Goal: Task Accomplishment & Management: Manage account settings

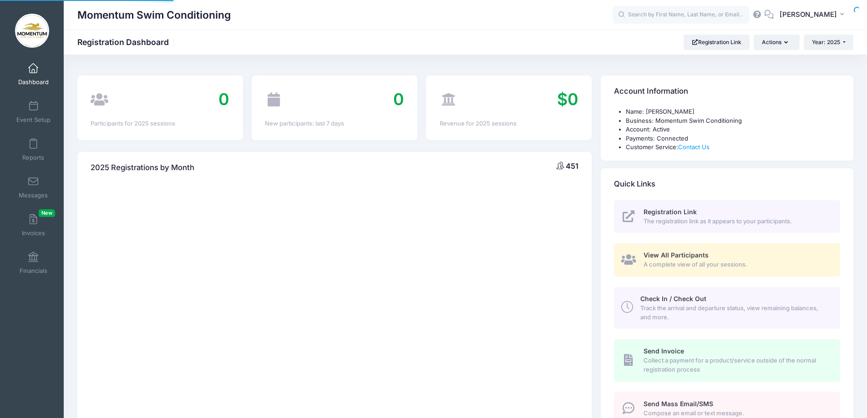
select select
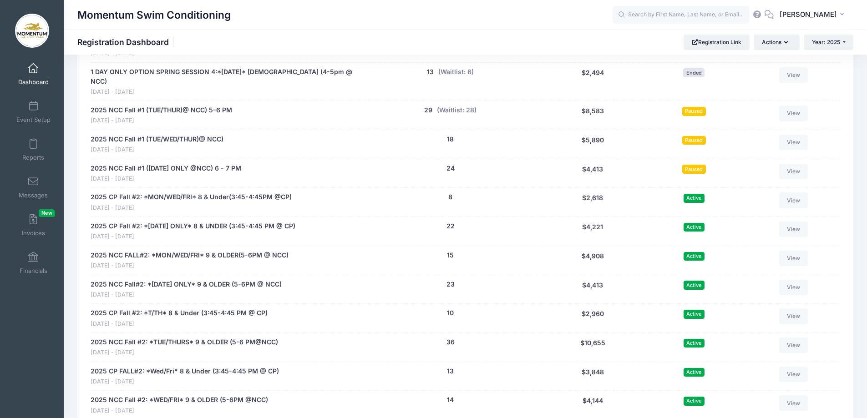
scroll to position [956, 0]
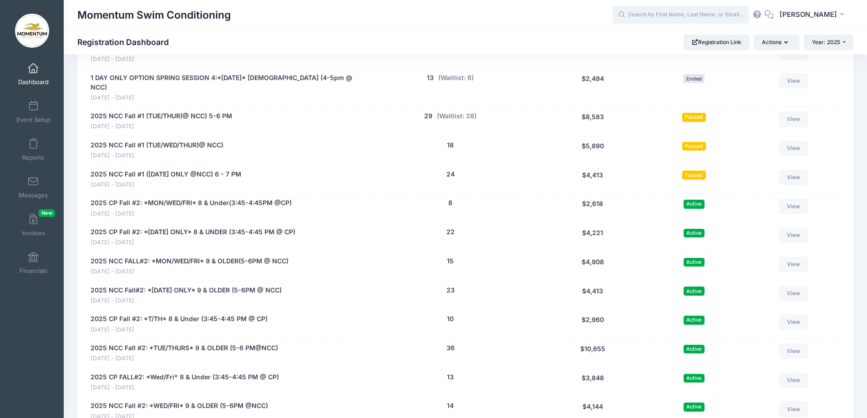
click at [665, 12] on input "text" at bounding box center [681, 15] width 137 height 18
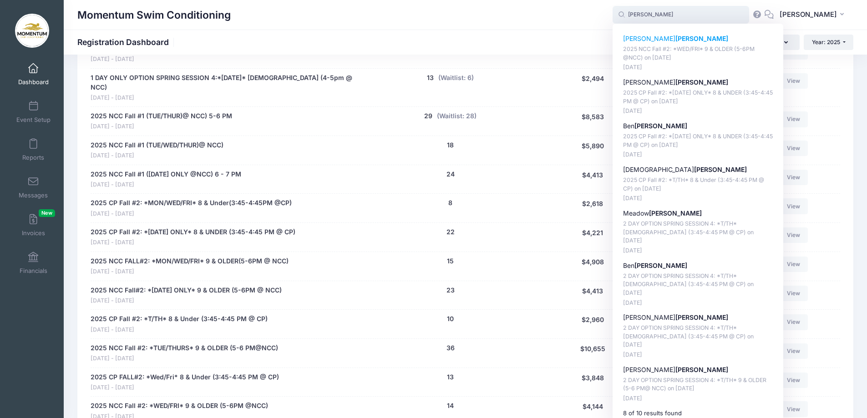
drag, startPoint x: 651, startPoint y: 34, endPoint x: 651, endPoint y: 39, distance: 5.0
click at [676, 39] on strong "Miller" at bounding box center [702, 39] width 53 height 8
type input "Dani Miller (2025 NCC Fall #2: *WED/FRI* 9 &amp; OLDER (5-6PM @NCC), Nov-05, 20…"
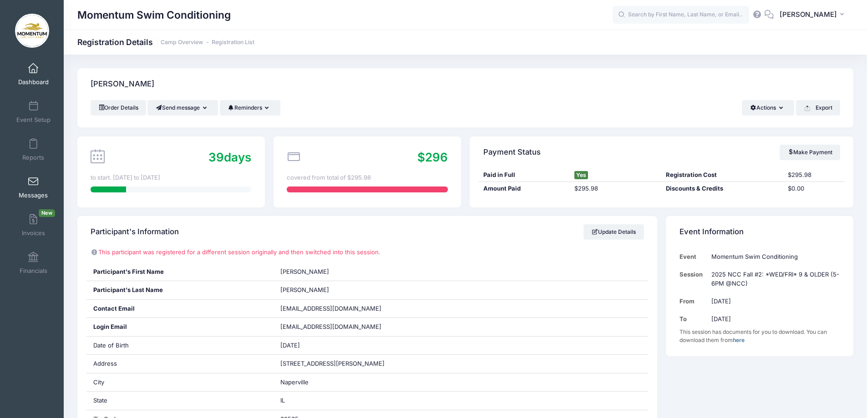
click at [30, 191] on link "Messages" at bounding box center [33, 188] width 43 height 32
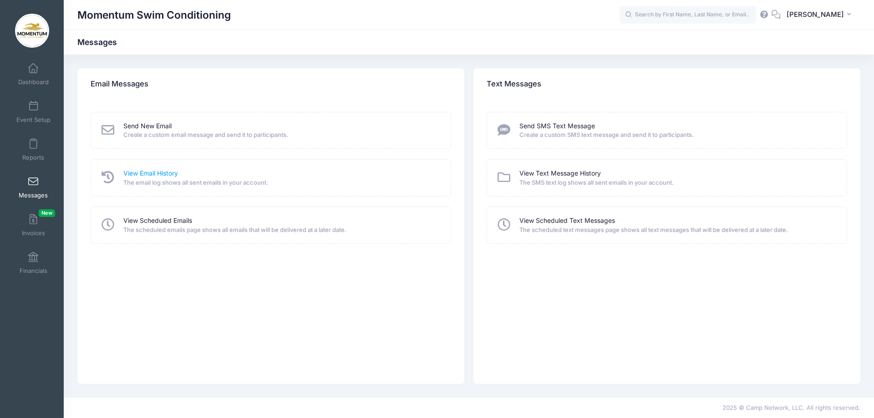
click at [153, 174] on link "View Email History" at bounding box center [150, 174] width 55 height 10
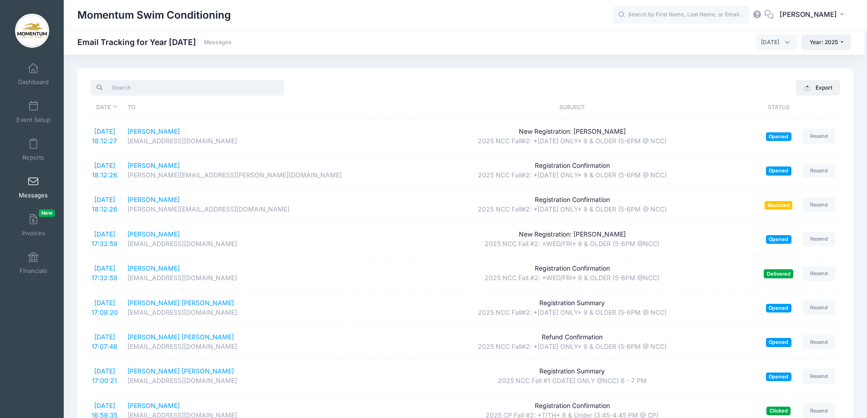
click at [199, 87] on input "search" at bounding box center [187, 87] width 193 height 15
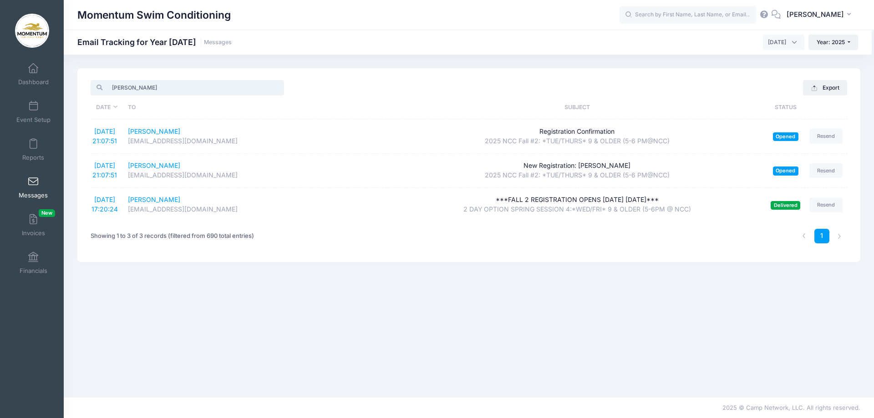
type input "dani"
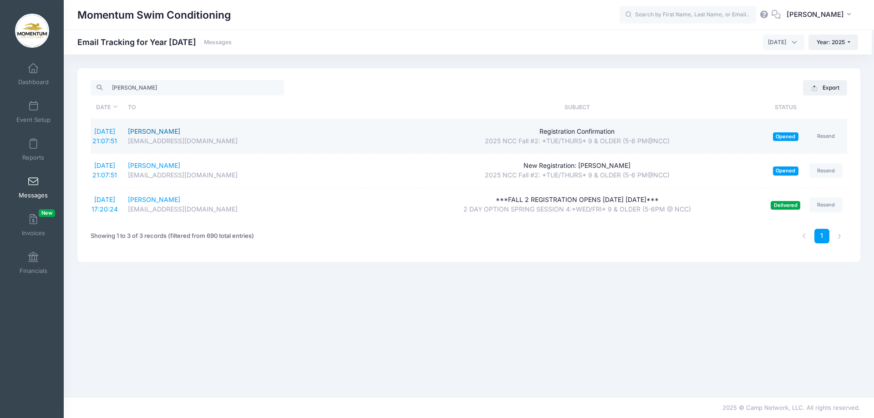
click at [138, 131] on div "Dani Miller" at bounding box center [256, 132] width 256 height 10
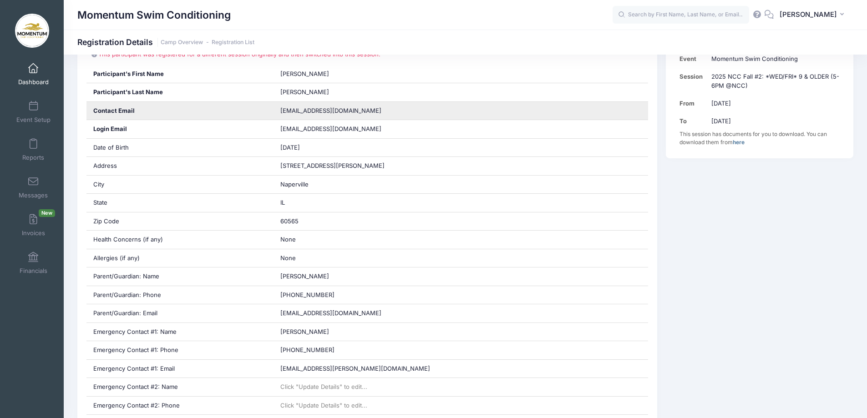
scroll to position [182, 0]
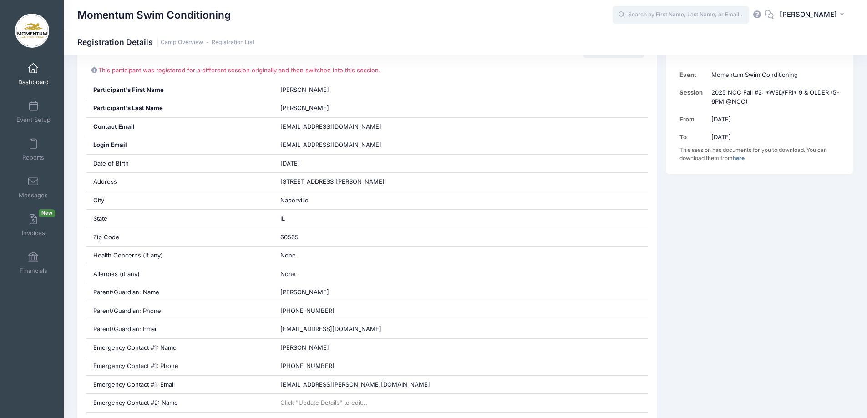
click at [683, 13] on input "text" at bounding box center [681, 15] width 137 height 18
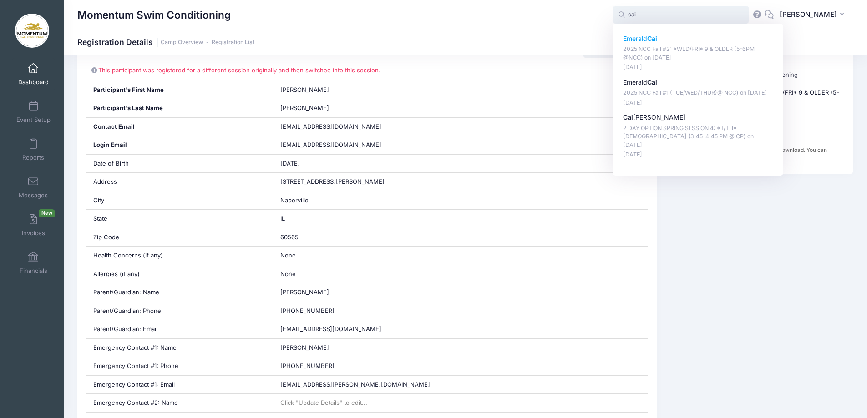
click at [649, 37] on p "Emerald Cai" at bounding box center [698, 39] width 150 height 10
type input "Emerald Cai (2025 NCC Fall #2: *WED/FRI* 9 &amp; OLDER (5-6PM @NCC), Nov-05, 20…"
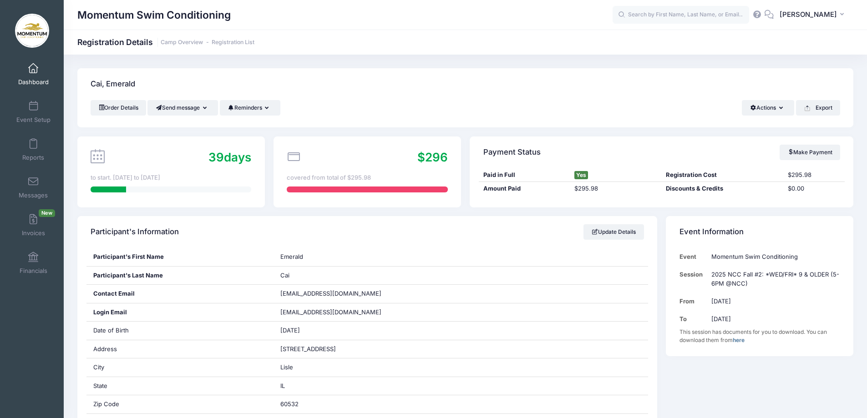
click at [33, 72] on span at bounding box center [33, 69] width 0 height 10
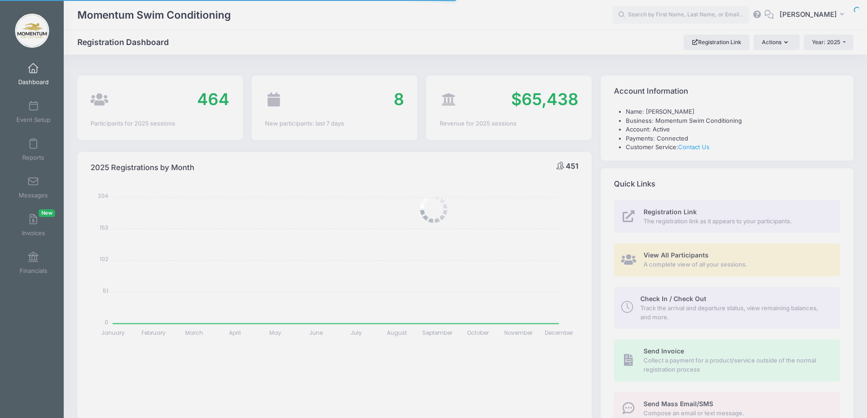
select select
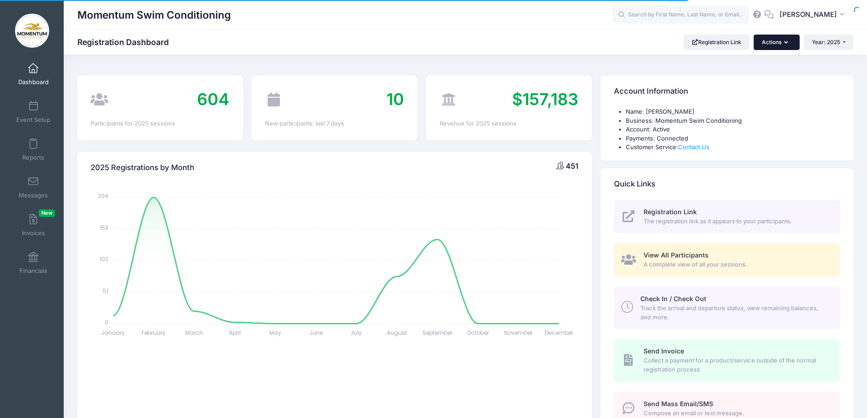
click at [789, 44] on button "Actions" at bounding box center [777, 42] width 46 height 15
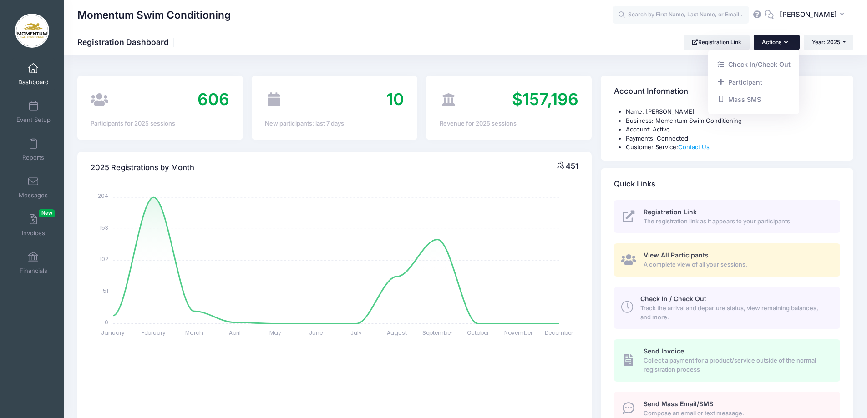
click at [504, 25] on div "Momentum Swim Conditioning" at bounding box center [344, 15] width 535 height 21
click at [843, 43] on button "Year: 2025" at bounding box center [829, 42] width 50 height 15
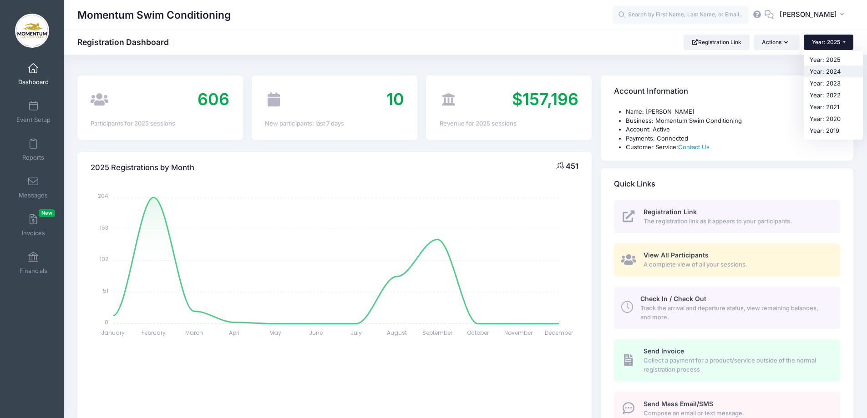
click at [830, 71] on link "Year: 2024" at bounding box center [833, 72] width 59 height 12
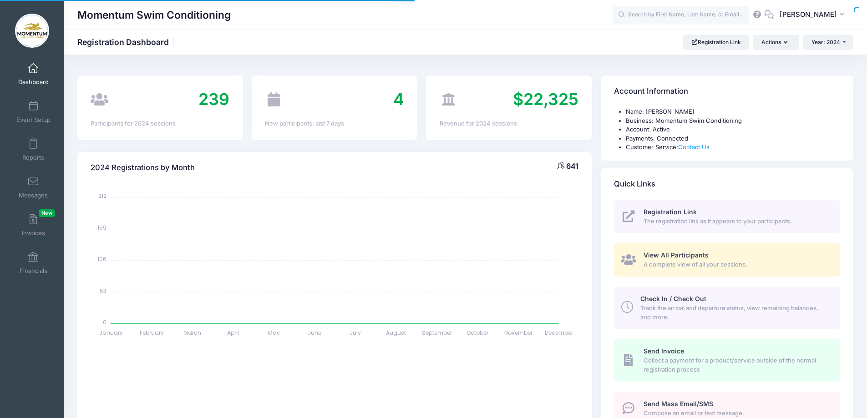
select select
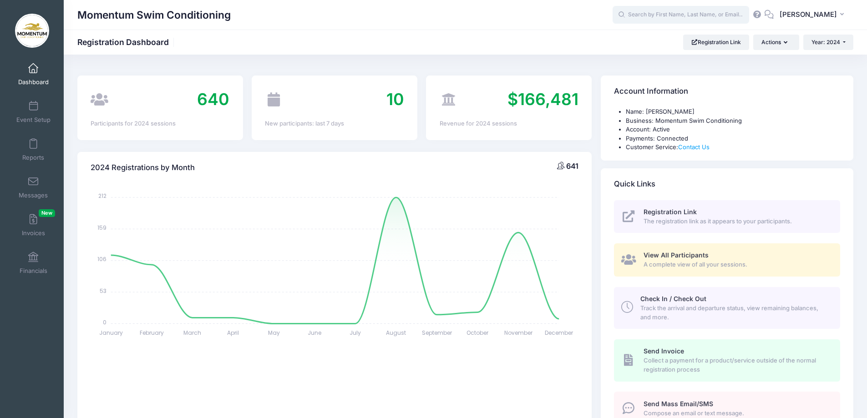
click at [657, 13] on input "text" at bounding box center [681, 15] width 137 height 18
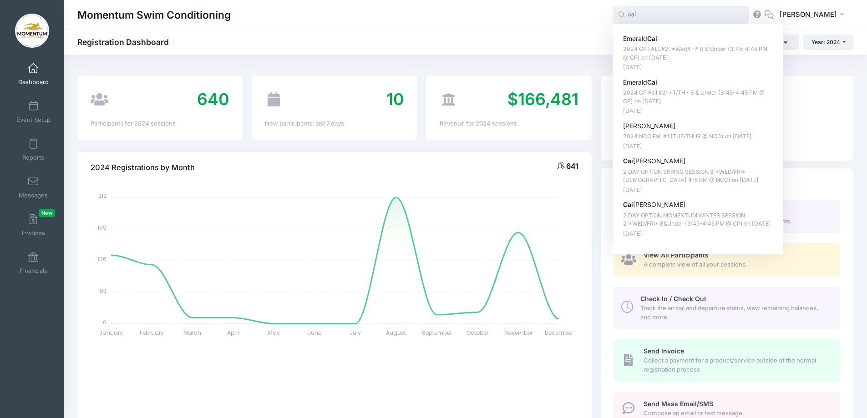
type input "cai"
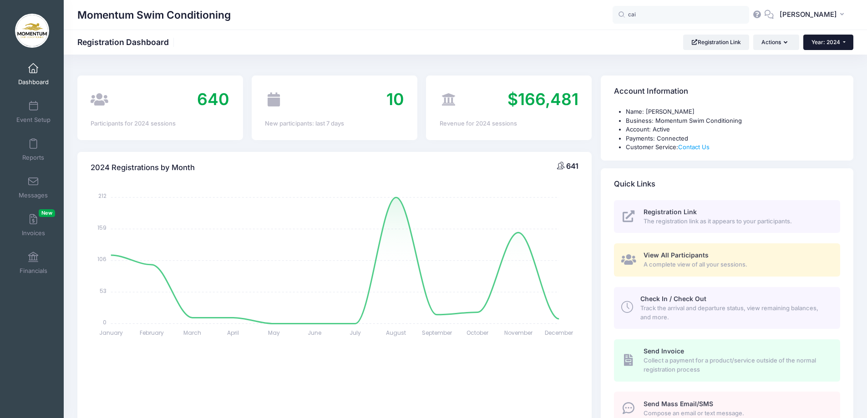
click at [843, 42] on button "Year: 2024" at bounding box center [829, 42] width 50 height 15
click at [836, 57] on link "Year: 2025" at bounding box center [833, 60] width 59 height 12
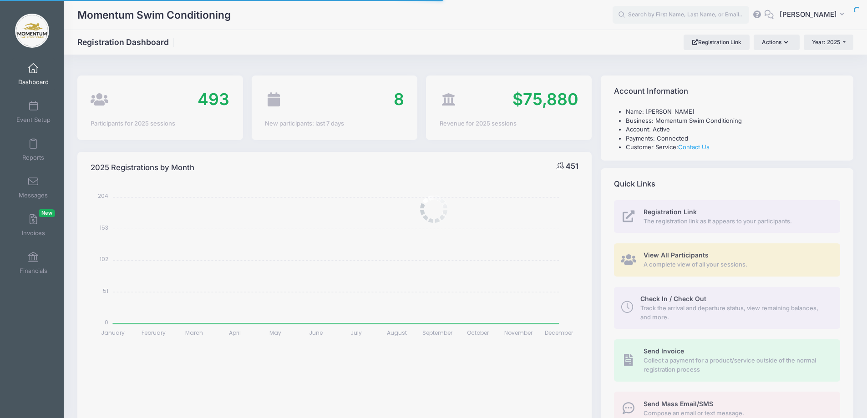
select select
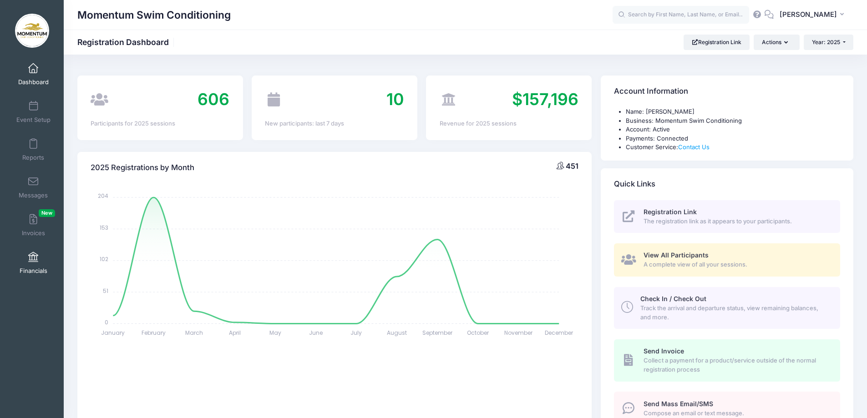
click at [33, 270] on span "Financials" at bounding box center [34, 271] width 28 height 8
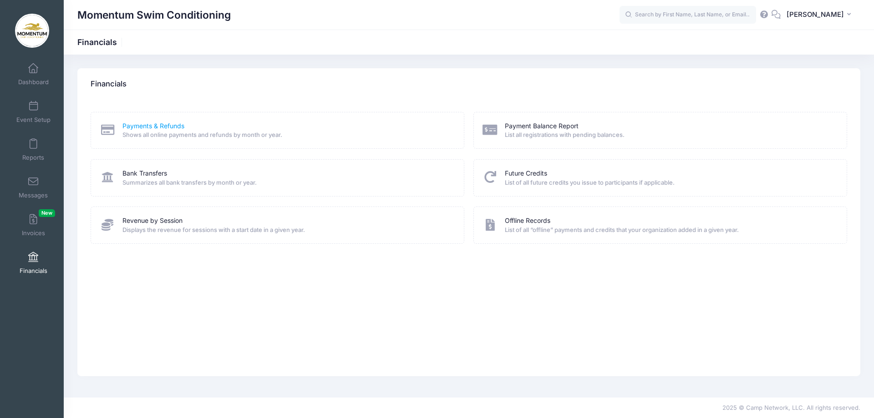
click at [153, 125] on link "Payments & Refunds" at bounding box center [153, 127] width 62 height 10
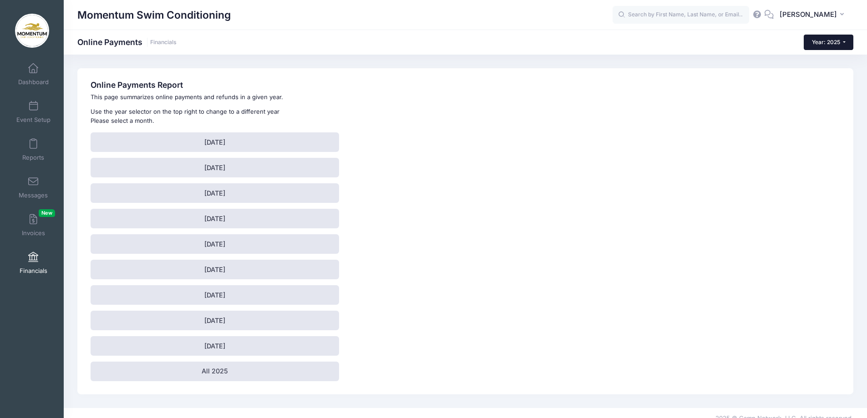
click at [848, 43] on button "Year: 2025" at bounding box center [829, 42] width 50 height 15
click at [835, 71] on link "Year: 2024" at bounding box center [833, 72] width 59 height 12
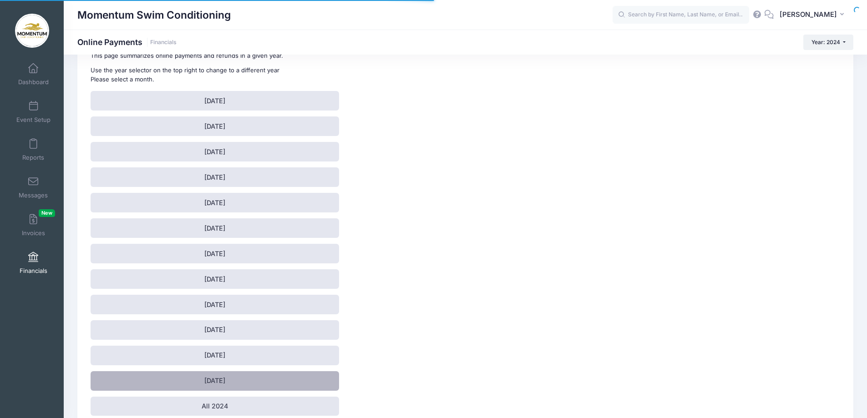
scroll to position [87, 0]
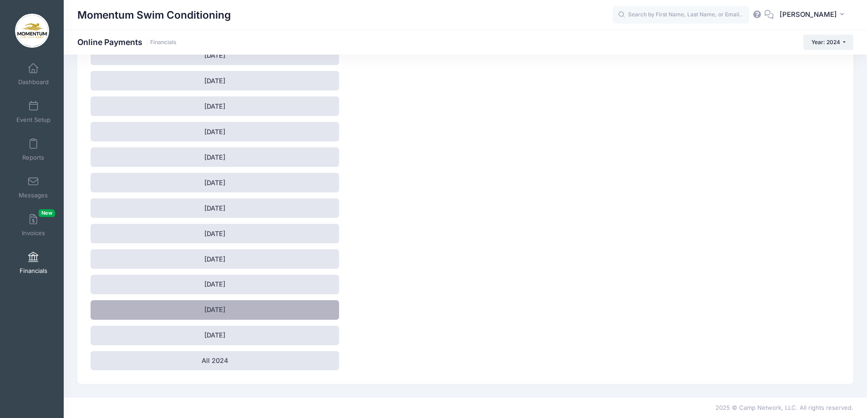
click at [250, 311] on link "[DATE]" at bounding box center [215, 310] width 249 height 20
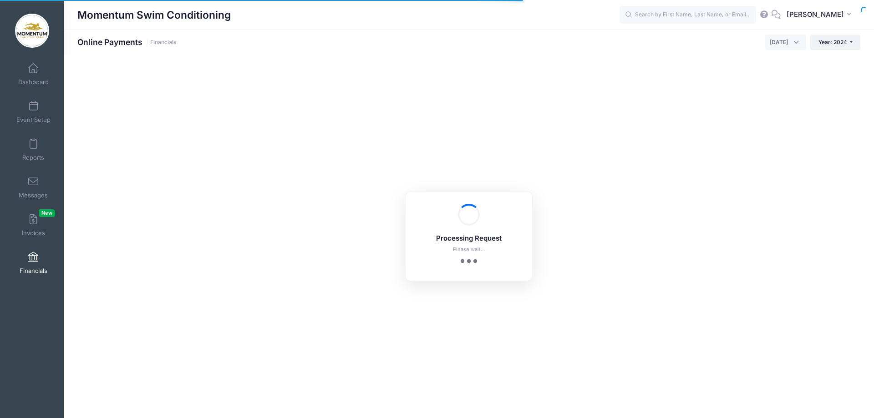
select select "10"
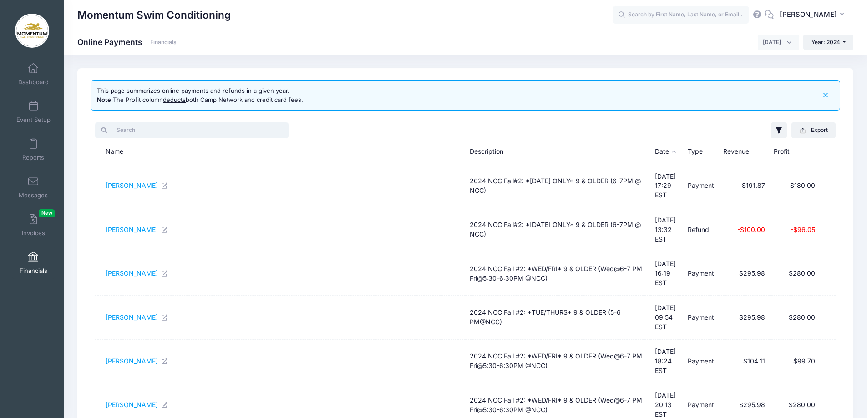
click at [178, 134] on input "search" at bounding box center [191, 129] width 193 height 15
type input "cai"
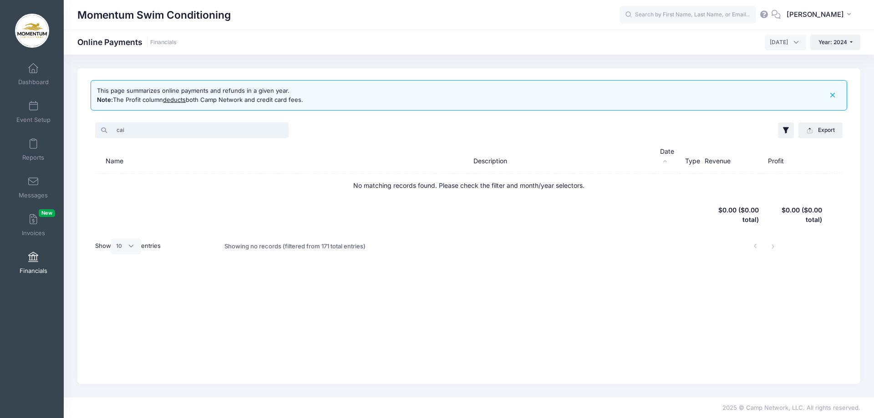
drag, startPoint x: 178, startPoint y: 126, endPoint x: 102, endPoint y: 125, distance: 76.0
click at [102, 125] on input "cai" at bounding box center [191, 129] width 193 height 15
type input "emerald"
click at [403, 100] on div "This page summarizes online payments and refunds in a given year. Note: The Pro…" at bounding box center [469, 95] width 757 height 31
click at [835, 93] on icon "button" at bounding box center [833, 95] width 10 height 10
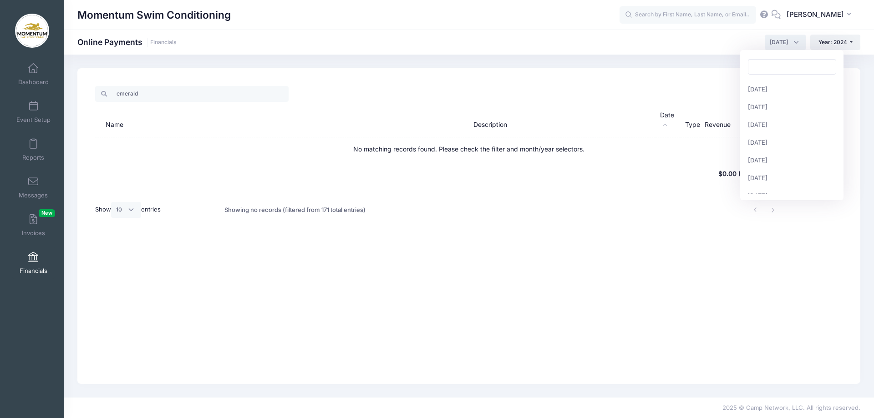
scroll to position [117, 0]
click at [792, 40] on span "November 2024" at bounding box center [785, 42] width 41 height 15
select select "12"
click at [168, 91] on input "emerald" at bounding box center [191, 93] width 193 height 15
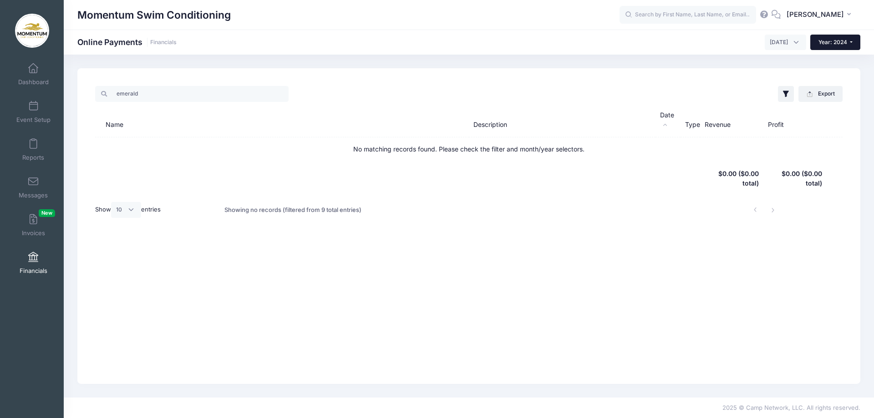
click at [853, 45] on button "Year: 2024" at bounding box center [835, 42] width 50 height 15
click at [37, 80] on span "Dashboard" at bounding box center [33, 82] width 31 height 8
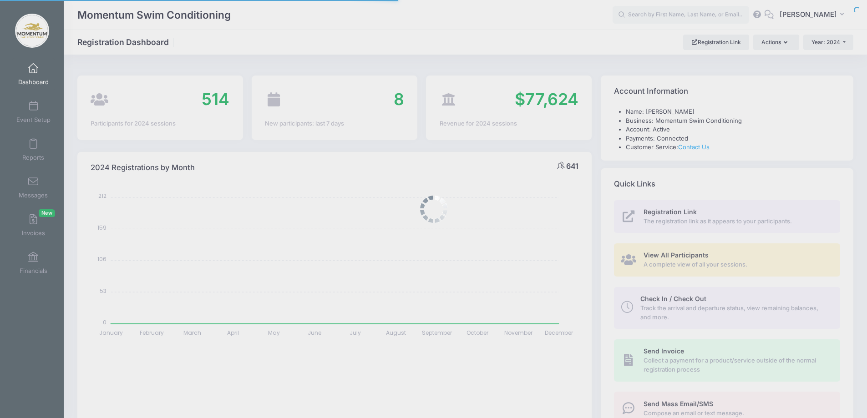
select select
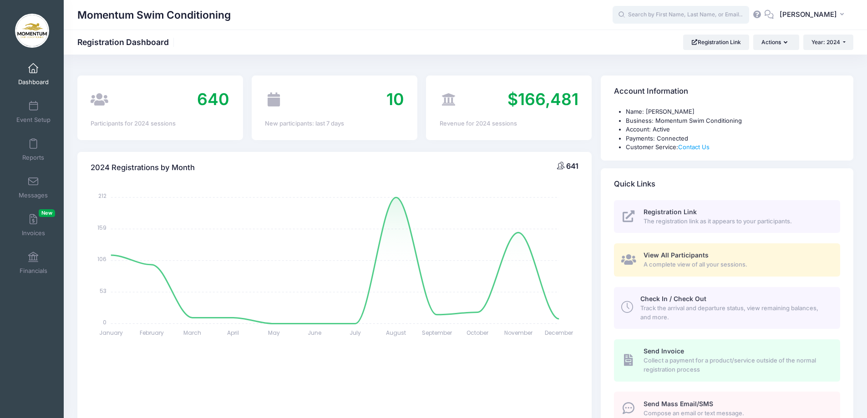
click at [692, 13] on input "text" at bounding box center [681, 15] width 137 height 18
type input "ansier"
click at [843, 44] on button "Year: 2024" at bounding box center [829, 42] width 50 height 15
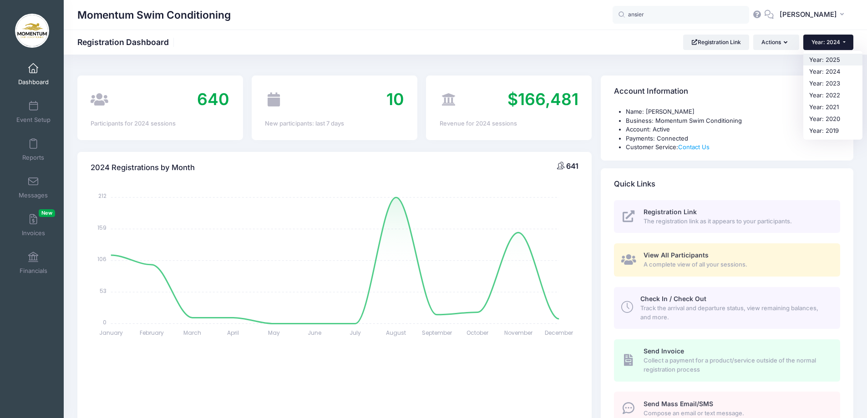
click at [833, 60] on link "Year: 2025" at bounding box center [833, 60] width 59 height 12
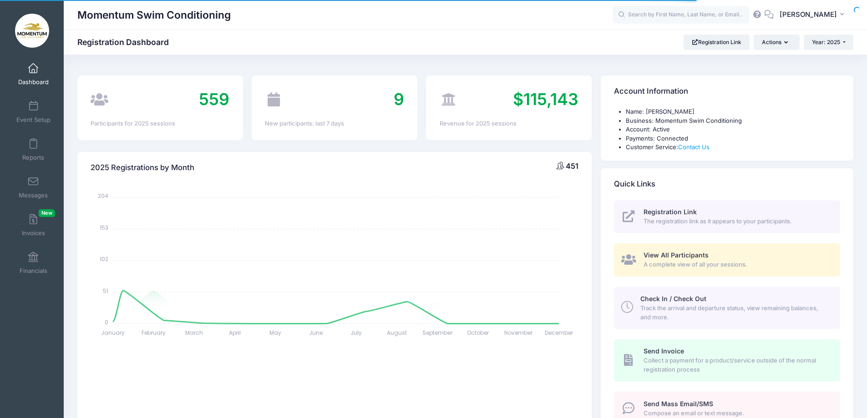
select select
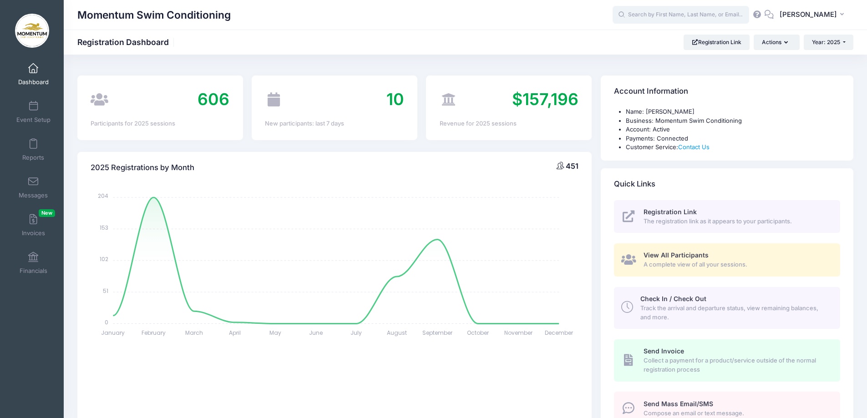
click at [657, 13] on input "text" at bounding box center [681, 15] width 137 height 18
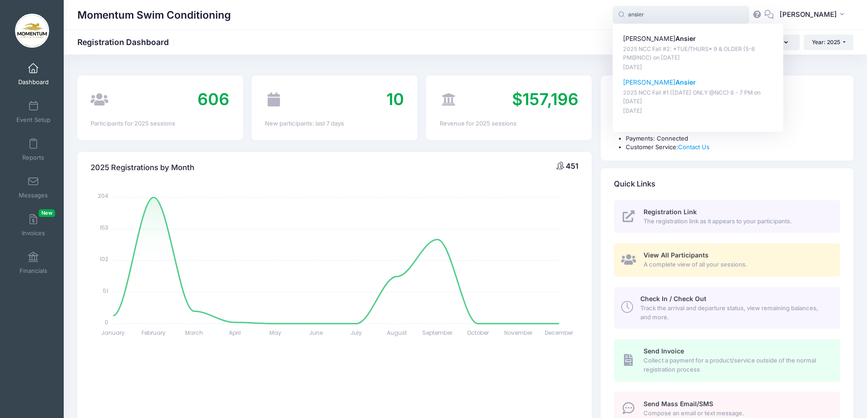
click at [650, 82] on p "Collette Ansier" at bounding box center [698, 83] width 150 height 10
type input "Collette Ansier (2025 NCC Fall #1 (WEDNESDAY ONLY @NCC) 6 - 7 PM, Sep-17, 2025)"
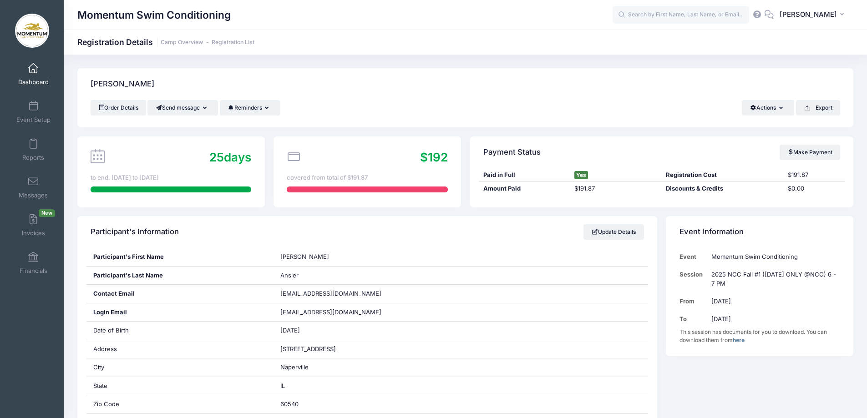
scroll to position [46, 0]
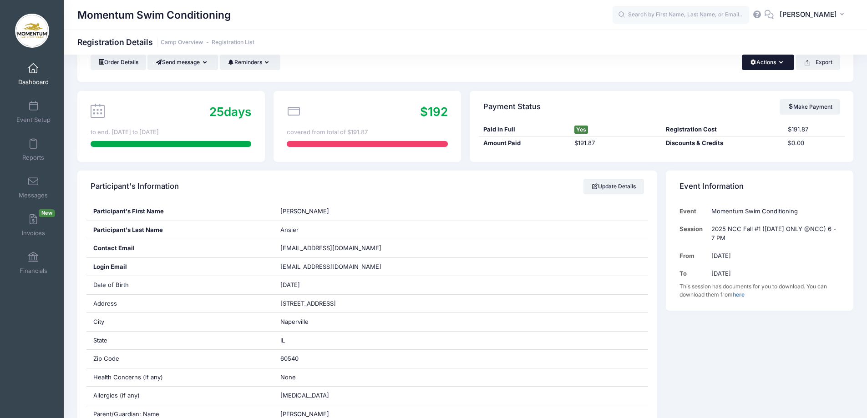
click at [781, 63] on icon "button" at bounding box center [782, 63] width 7 height 0
click at [681, 51] on div "Momentum Swim Conditioning Registration Details Camp Overview Registration List" at bounding box center [466, 42] width 804 height 25
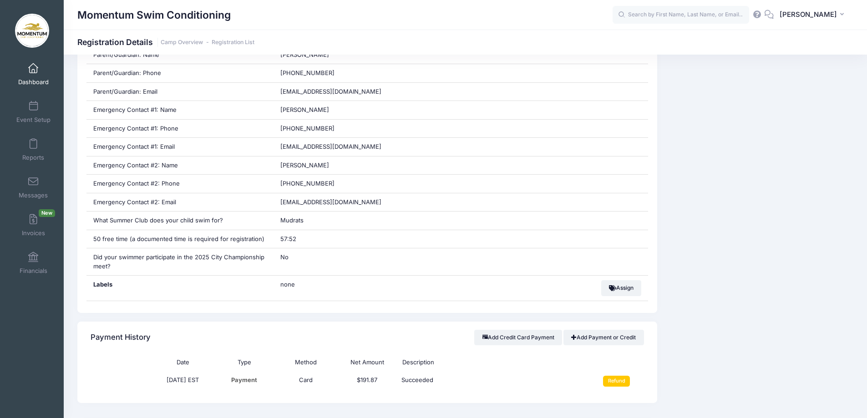
scroll to position [546, 0]
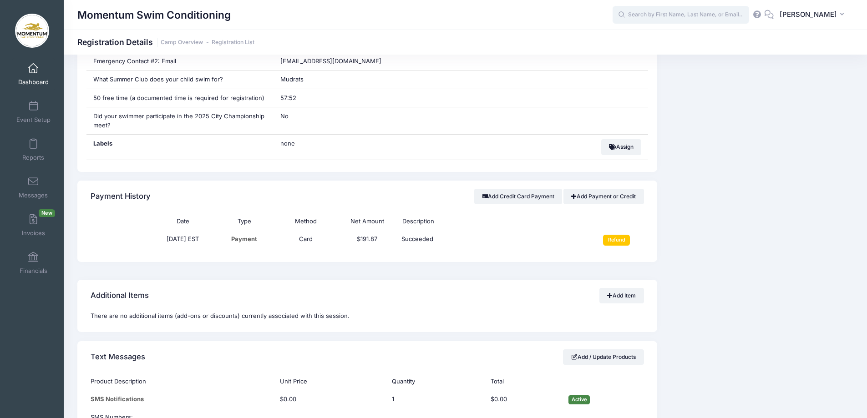
click at [650, 15] on input "text" at bounding box center [681, 15] width 137 height 18
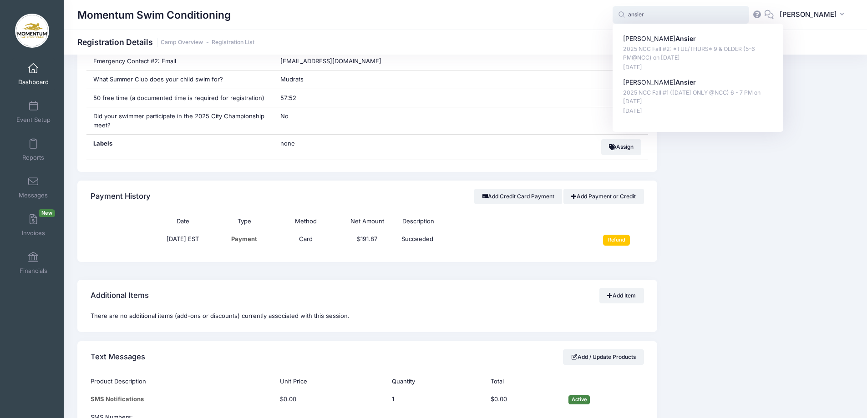
type input "ansier"
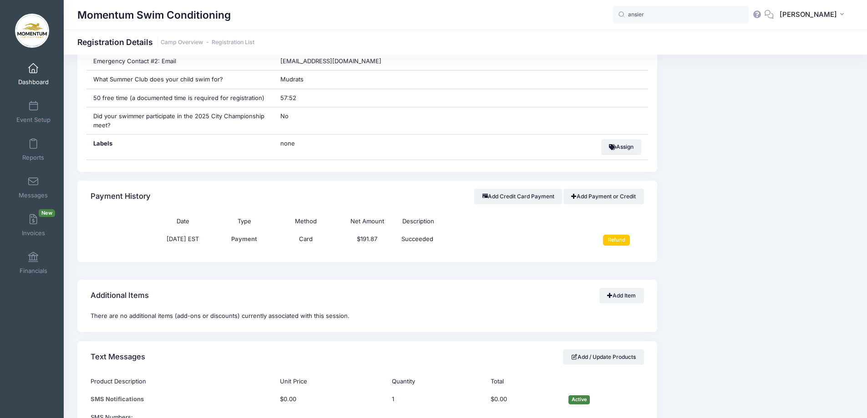
click at [734, 151] on div "Event Information Event Momentum Swim Conditioning Session 2025 NCC Fall #1 (WE…" at bounding box center [760, 219] width 196 height 1099
click at [677, 16] on input "ansier" at bounding box center [681, 15] width 137 height 18
click at [619, 239] on input "Refund" at bounding box center [616, 240] width 27 height 11
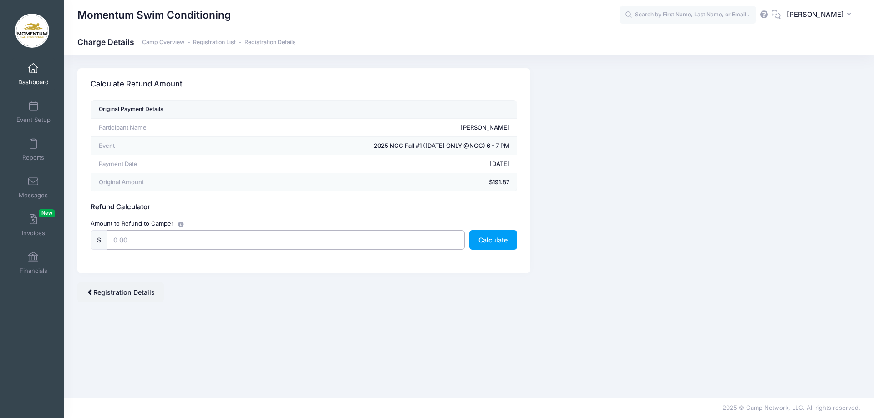
click at [134, 239] on input "text" at bounding box center [286, 240] width 358 height 20
type input "191.87"
click at [495, 236] on button "Calculate" at bounding box center [493, 240] width 48 height 20
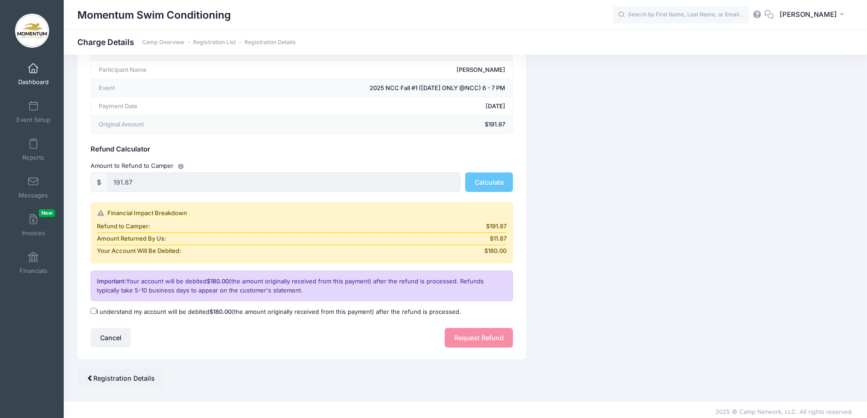
scroll to position [62, 0]
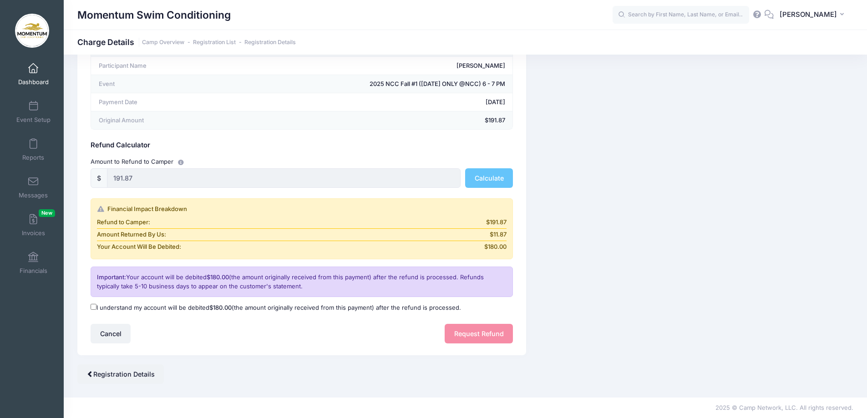
click at [92, 305] on input "I understand my account will be debited $180.00 (the amount originally received…" at bounding box center [94, 307] width 6 height 6
checkbox input "true"
click at [470, 336] on button "Request Refund" at bounding box center [479, 334] width 68 height 20
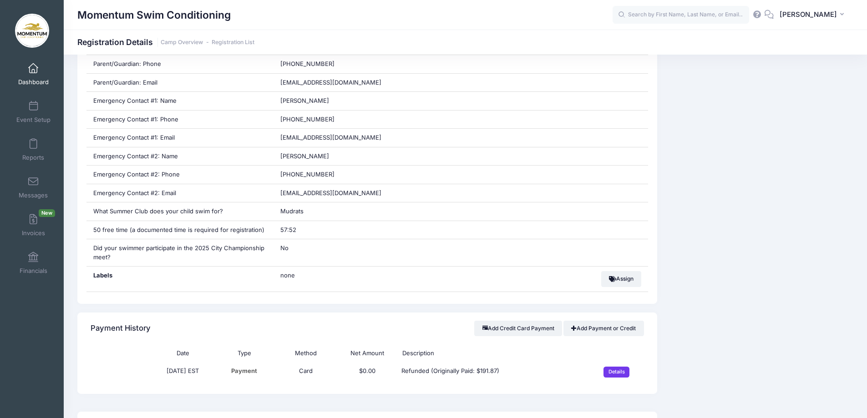
scroll to position [501, 0]
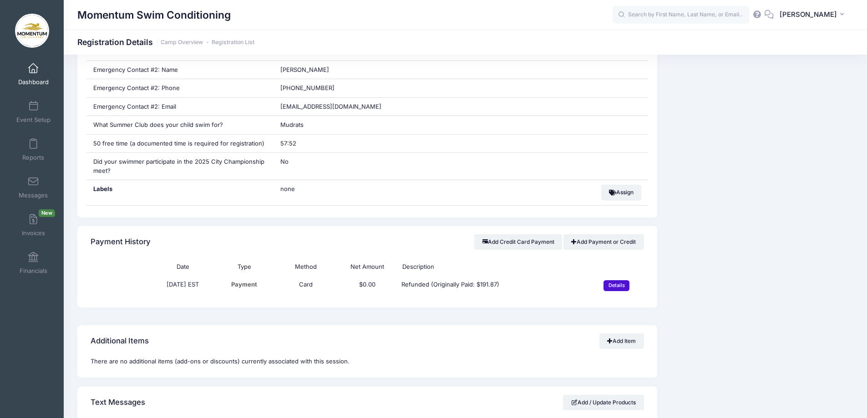
click at [607, 286] on input "Details" at bounding box center [617, 285] width 26 height 11
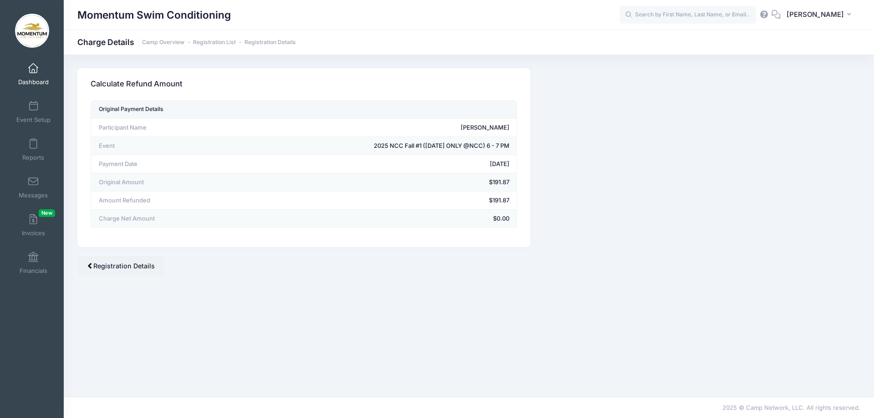
drag, startPoint x: 89, startPoint y: 120, endPoint x: 557, endPoint y: 123, distance: 468.5
click at [523, 123] on div "Original Payment Details Participant Name Collette Ansier Event 2025 NCC Fall #…" at bounding box center [303, 173] width 453 height 147
click at [617, 135] on div "Camp Network returns it's fee when there is a full refund. Stripe also returns …" at bounding box center [469, 172] width 792 height 208
click at [359, 314] on div "Camp Network returns it's fee when there is a full refund. Stripe also returns …" at bounding box center [469, 226] width 810 height 316
click at [149, 265] on link "Registration Details" at bounding box center [120, 266] width 87 height 20
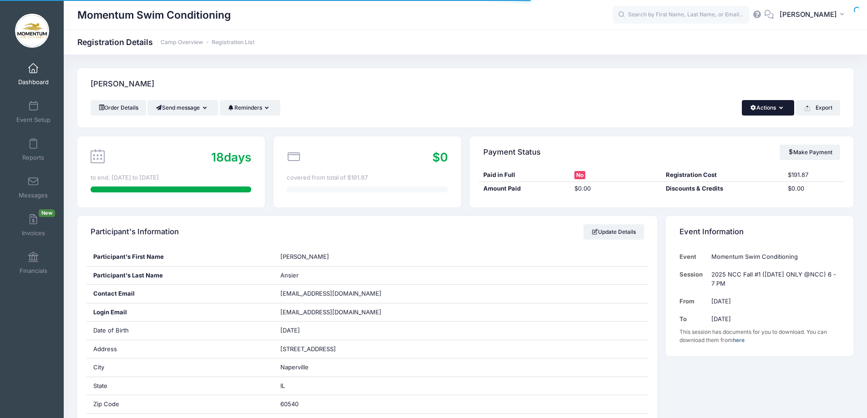
click at [784, 107] on button "Actions" at bounding box center [768, 107] width 52 height 15
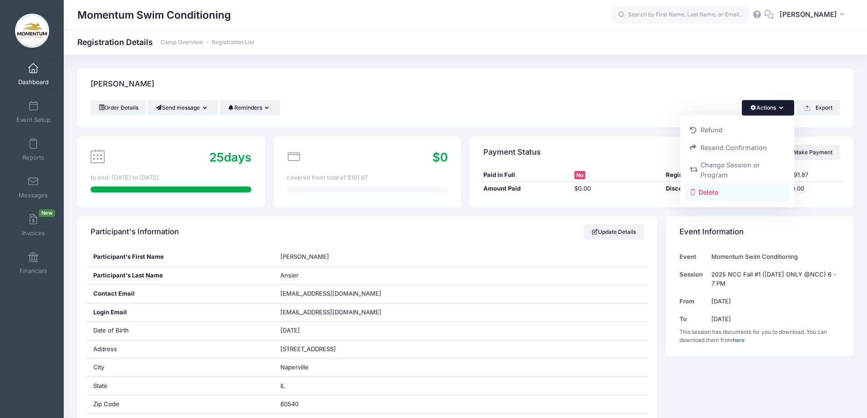
click at [707, 191] on link "Delete" at bounding box center [737, 191] width 105 height 17
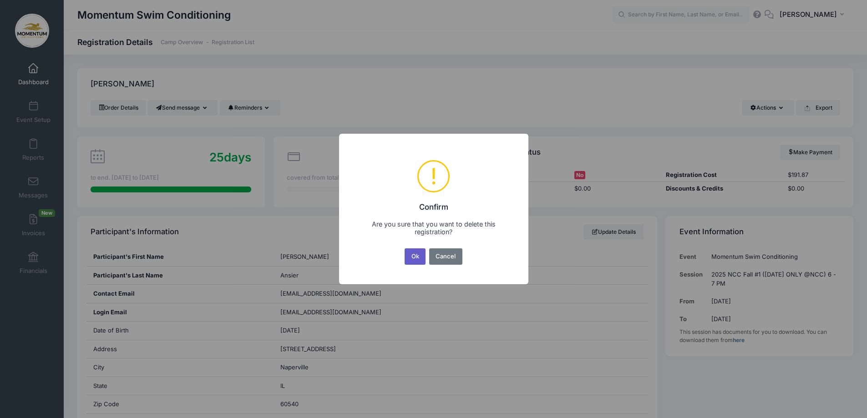
click at [415, 260] on button "Ok" at bounding box center [415, 257] width 21 height 16
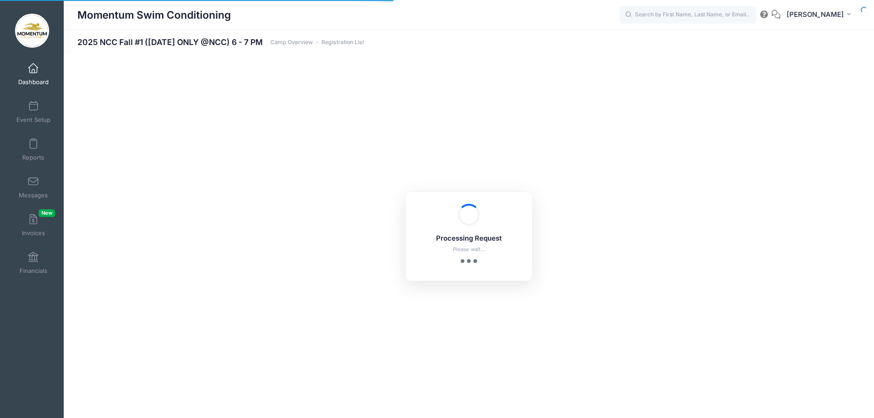
select select "10"
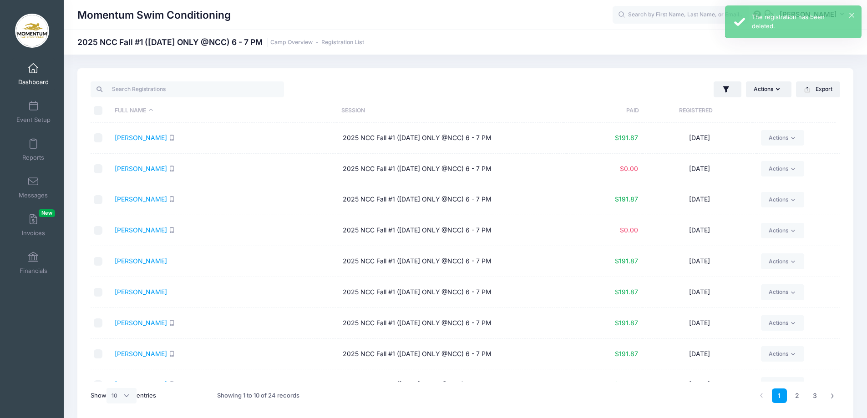
click at [100, 168] on input "checkbox" at bounding box center [98, 168] width 9 height 9
checkbox input "true"
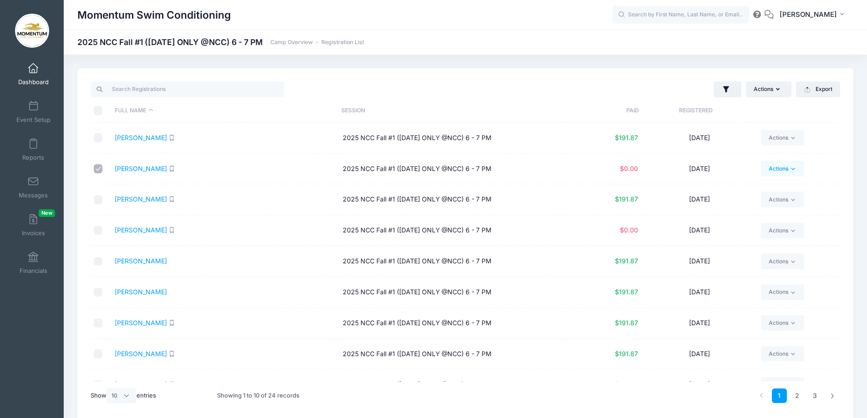
click at [790, 168] on icon at bounding box center [793, 169] width 7 height 7
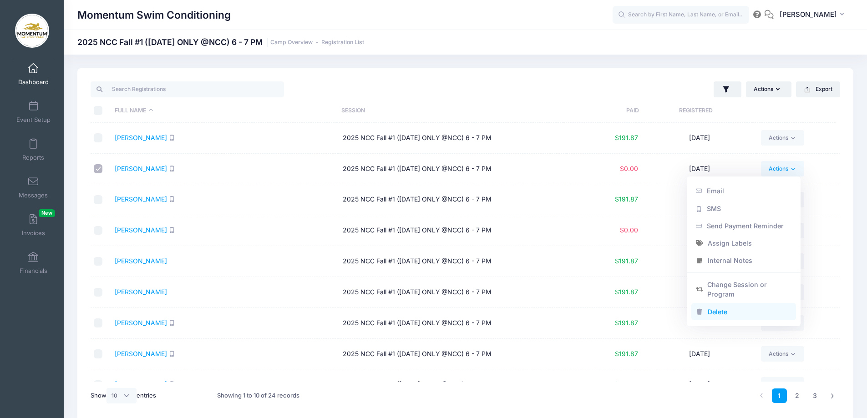
click at [717, 312] on link "Delete" at bounding box center [744, 311] width 105 height 17
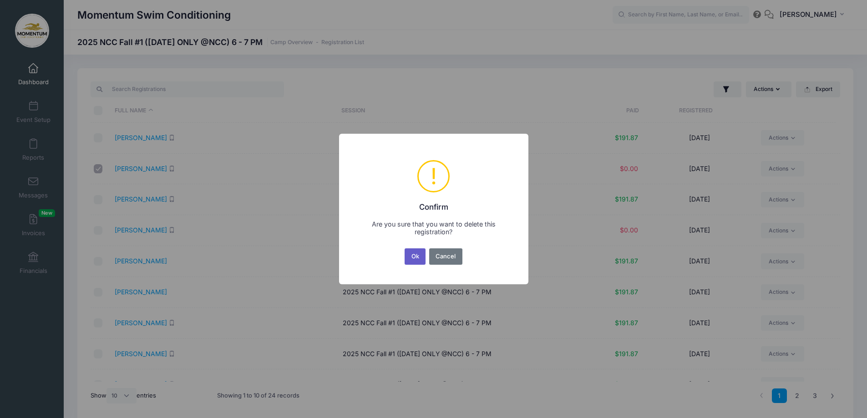
click at [412, 256] on button "Ok" at bounding box center [415, 257] width 21 height 16
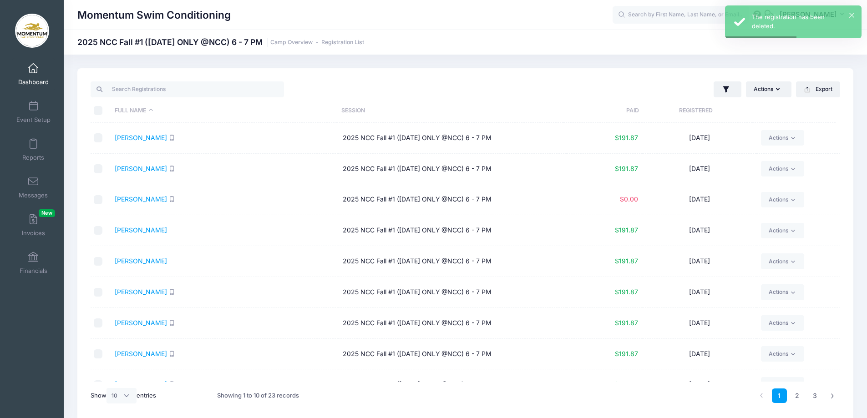
click at [102, 200] on input "checkbox" at bounding box center [98, 199] width 9 height 9
checkbox input "true"
click at [790, 198] on icon at bounding box center [793, 200] width 7 height 7
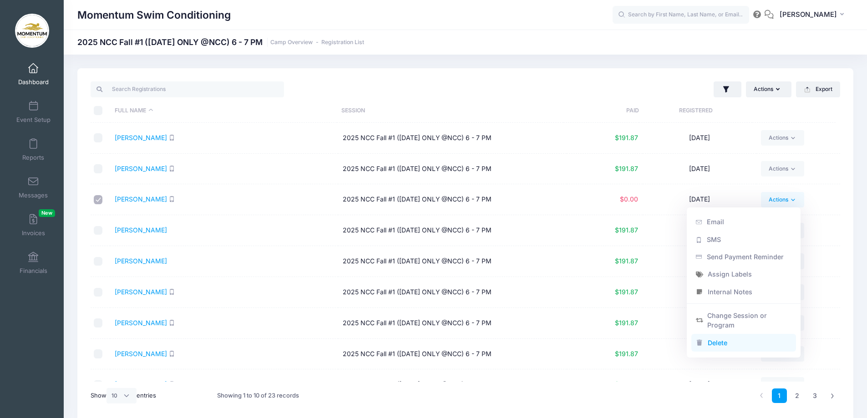
click at [717, 342] on link "Delete" at bounding box center [744, 342] width 105 height 17
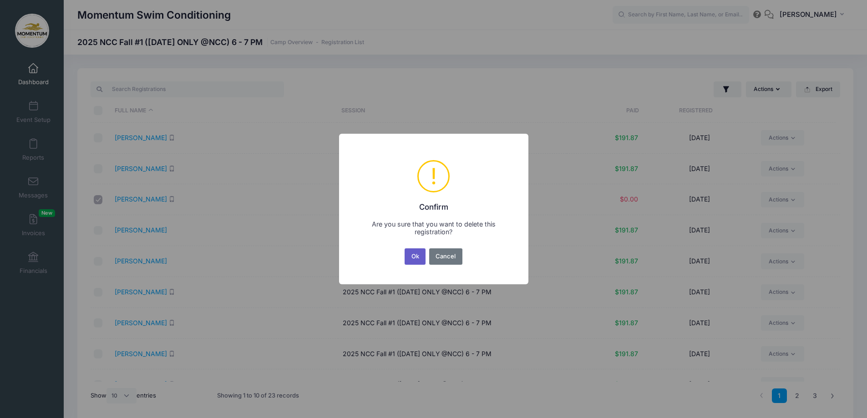
drag, startPoint x: 413, startPoint y: 252, endPoint x: 408, endPoint y: 254, distance: 5.8
click at [408, 254] on button "Ok" at bounding box center [415, 257] width 21 height 16
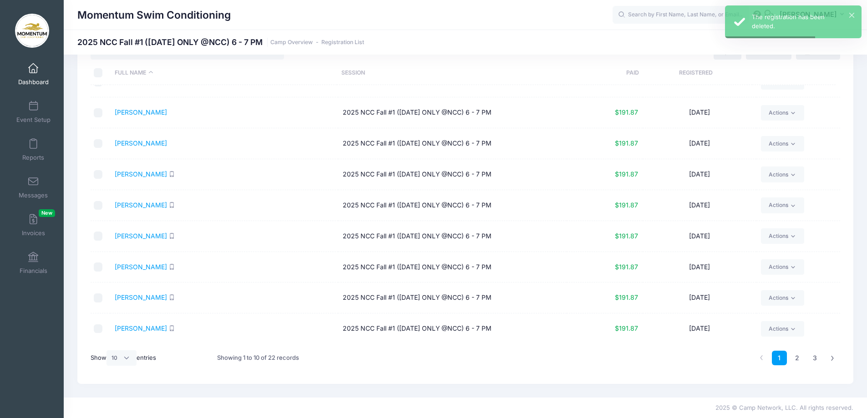
scroll to position [38, 0]
click at [798, 356] on link "2" at bounding box center [797, 358] width 15 height 15
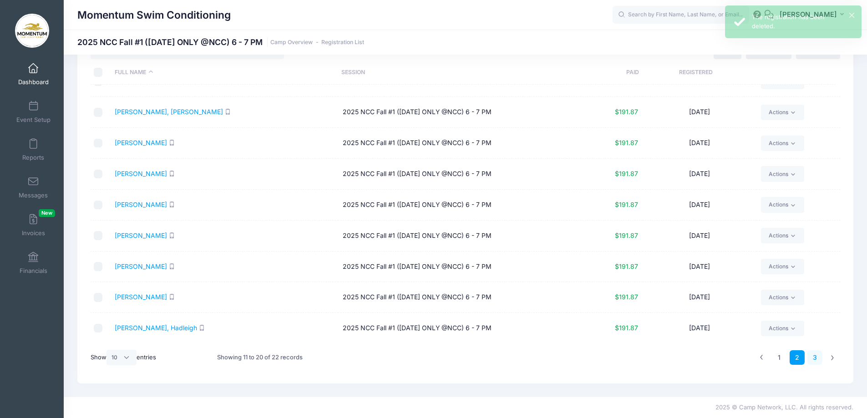
click at [818, 358] on link "3" at bounding box center [815, 358] width 15 height 15
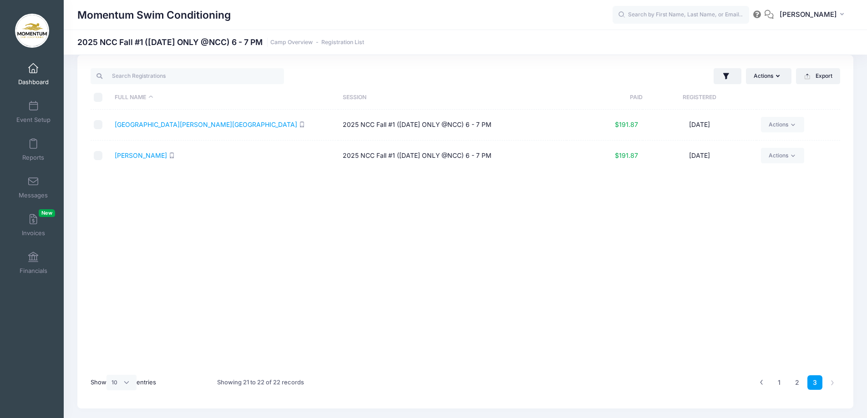
scroll to position [0, 0]
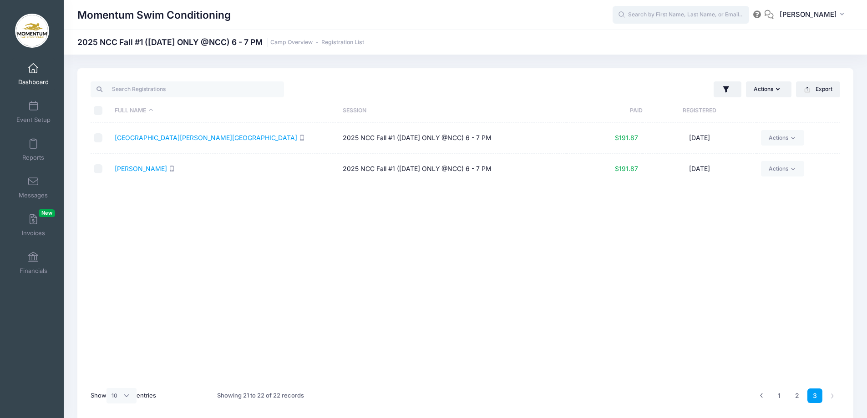
click at [650, 16] on input "text" at bounding box center [681, 15] width 137 height 18
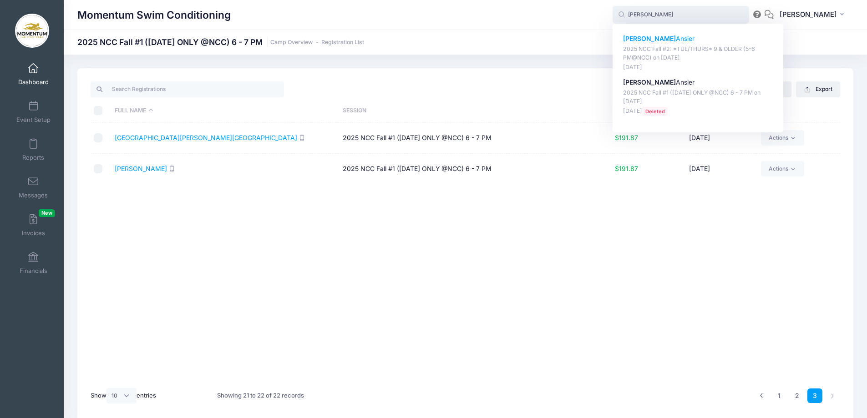
click at [672, 46] on p "2025 NCC Fall #2: *TUE/THURS* 9 & OLDER (5-6 PM@NCC) on Nov-04, 2025" at bounding box center [698, 53] width 150 height 17
type input "Collette Ansier (2025 NCC Fall #2: *TUE/THURS* 9 &amp; OLDER (5-6 PM@NCC), Nov-…"
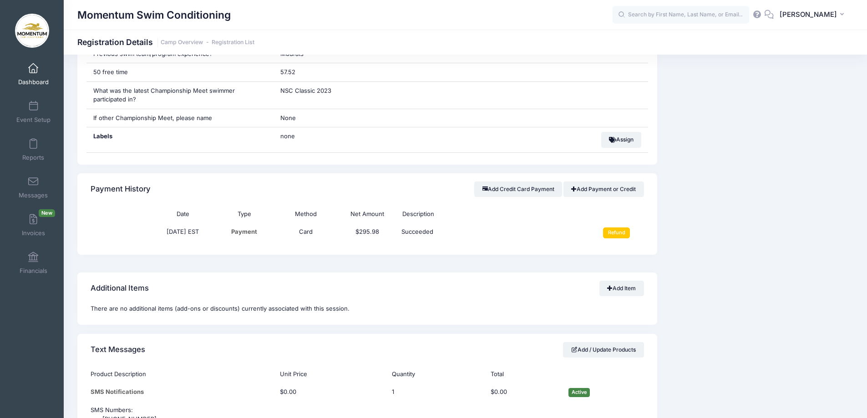
scroll to position [592, 0]
click at [613, 230] on input "Refund" at bounding box center [616, 231] width 27 height 11
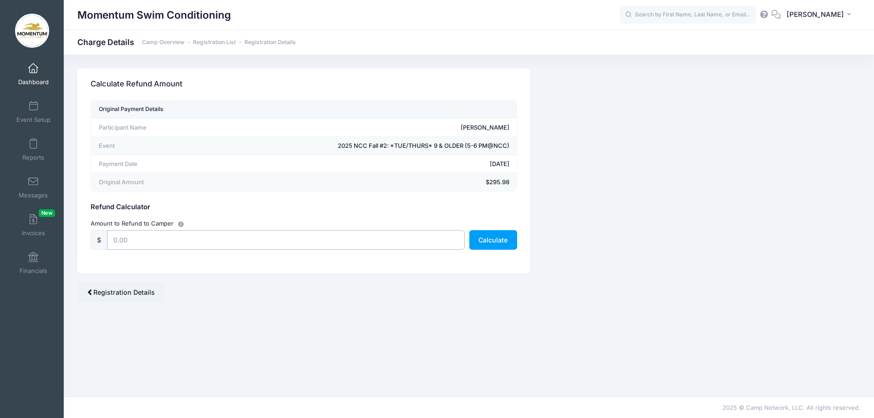
click at [122, 238] on input "text" at bounding box center [286, 240] width 358 height 20
type input "295.98"
click at [506, 246] on button "Calculate" at bounding box center [493, 240] width 48 height 20
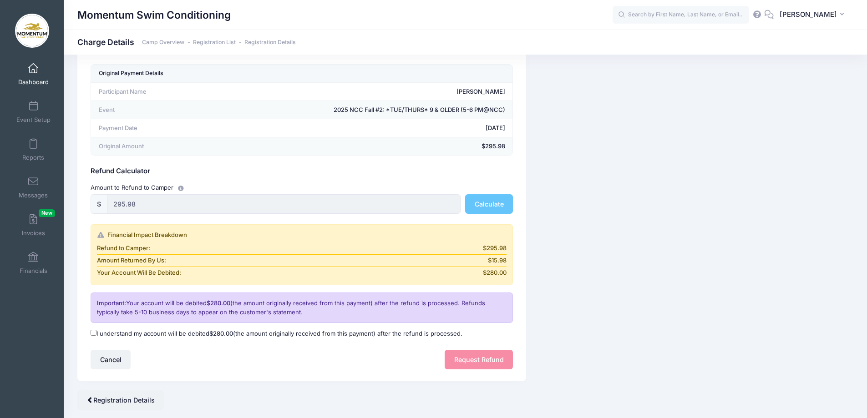
scroll to position [62, 0]
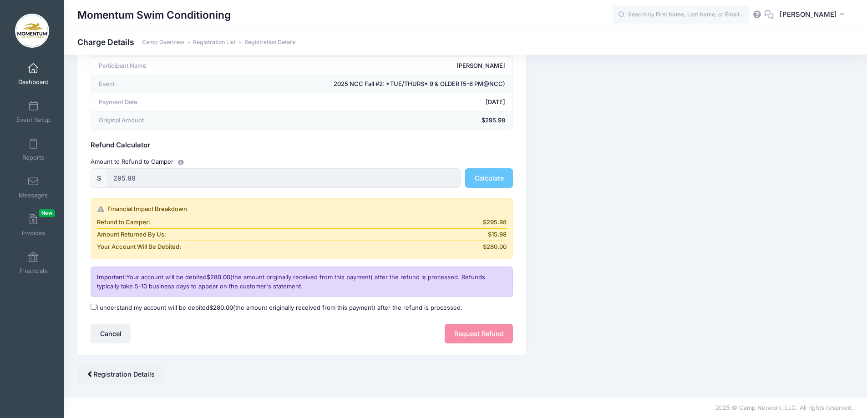
click at [95, 305] on input "I understand my account will be debited $280.00 (the amount originally received…" at bounding box center [94, 307] width 6 height 6
checkbox input "true"
click at [495, 338] on button "Request Refund" at bounding box center [479, 334] width 68 height 20
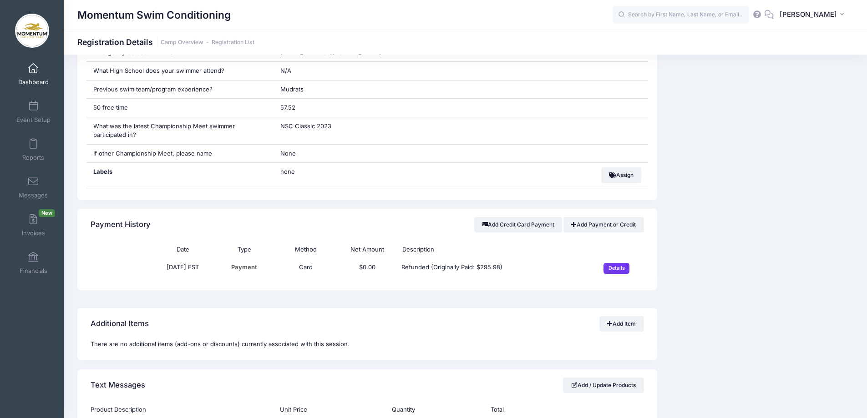
scroll to position [546, 0]
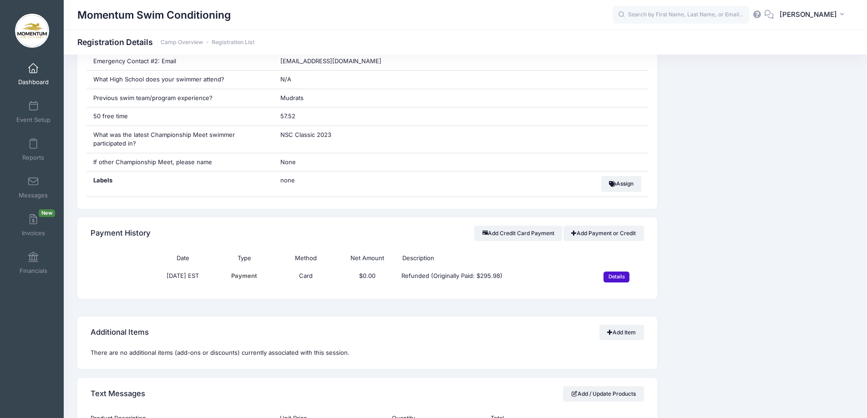
click at [618, 278] on input "Details" at bounding box center [617, 277] width 26 height 11
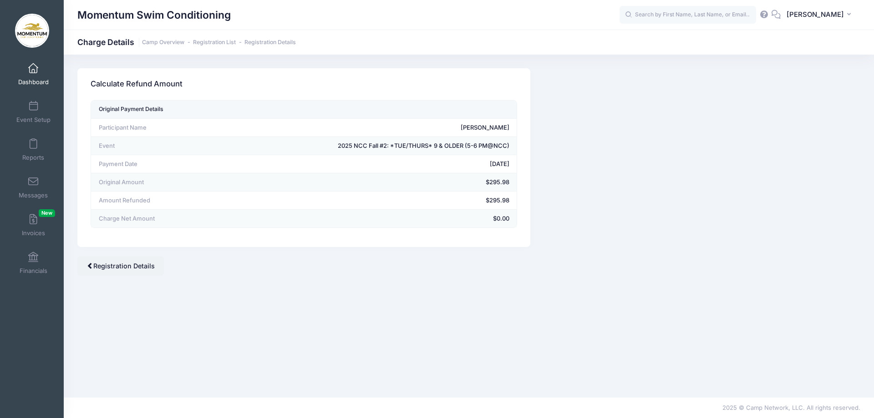
click at [692, 120] on div "Camp Network returns it's fee when there is a full refund. Stripe also returns …" at bounding box center [469, 172] width 792 height 208
click at [655, 14] on input "text" at bounding box center [688, 15] width 137 height 18
type input "b"
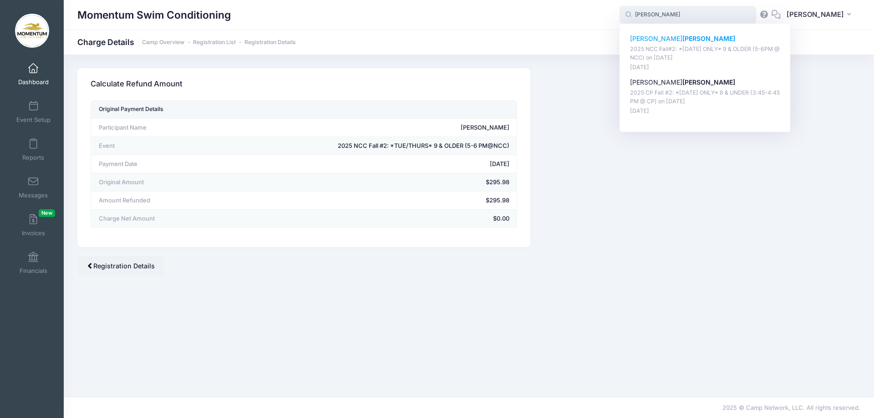
click at [682, 38] on strong "Hendren" at bounding box center [708, 39] width 53 height 8
type input "William Hendren (2025 NCC Fall#2: *Monday ONLY* 9 &amp; OLDER (5-6PM @ NCC), No…"
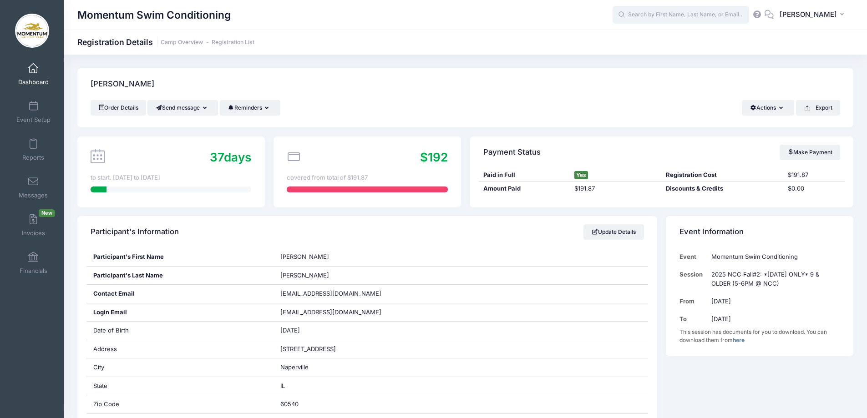
click at [694, 15] on input "text" at bounding box center [681, 15] width 137 height 18
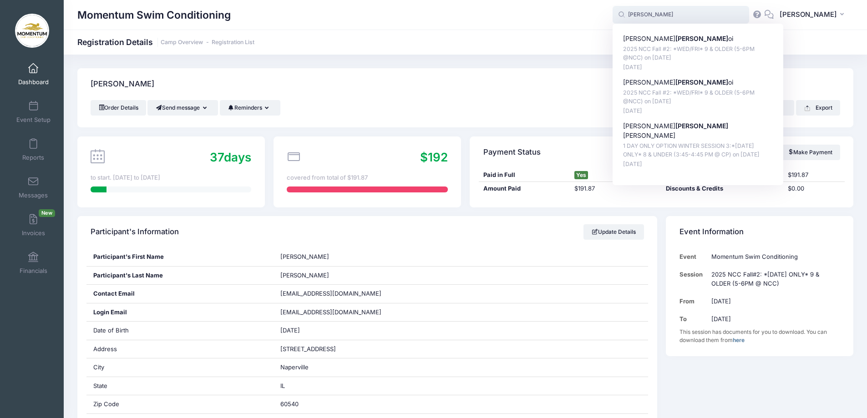
type input "[PERSON_NAME]"
